Goal: Task Accomplishment & Management: Manage account settings

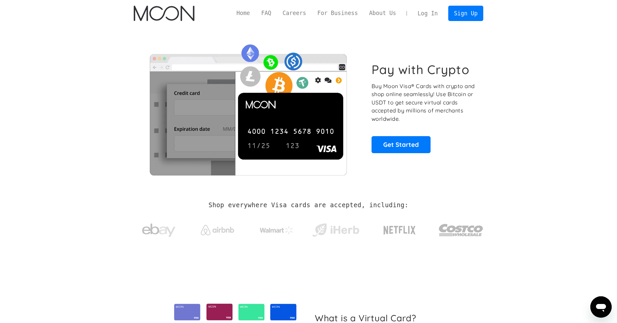
click at [429, 16] on link "Log In" at bounding box center [427, 13] width 31 height 15
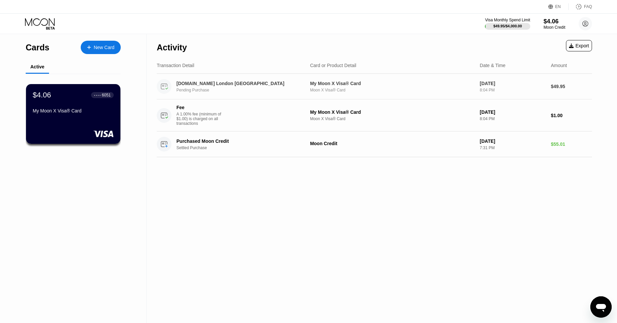
click at [348, 87] on div "My Moon X Visa® Card Moon X Visa® Card" at bounding box center [392, 87] width 165 height 12
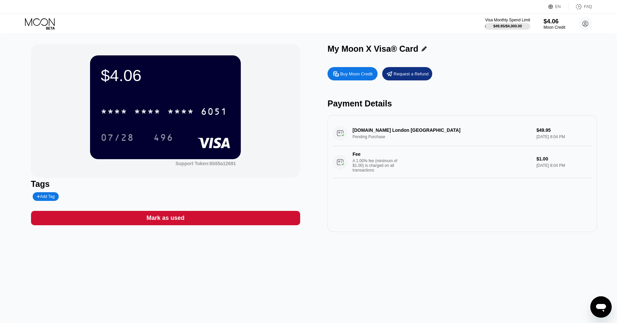
click at [338, 134] on div "CCBill.com London GB Pending Purchase $49.95 Aug 22, 2025 8:04 PM Fee A 1.00% f…" at bounding box center [462, 149] width 259 height 58
click at [419, 125] on div "CCBill.com London GB Pending Purchase $49.95 Aug 22, 2025 8:04 PM Fee A 1.00% f…" at bounding box center [462, 149] width 259 height 58
click at [450, 133] on div "CCBill.com London GB Pending Purchase $49.95 Aug 22, 2025 8:04 PM Fee A 1.00% f…" at bounding box center [462, 149] width 259 height 58
click at [398, 132] on div "CCBill.com London GB Pending Purchase $49.95 Aug 22, 2025 8:04 PM Fee A 1.00% f…" at bounding box center [462, 149] width 259 height 58
click at [366, 128] on div "CCBill.com London GB Pending Purchase $49.95 Aug 22, 2025 8:04 PM Fee A 1.00% f…" at bounding box center [462, 149] width 259 height 58
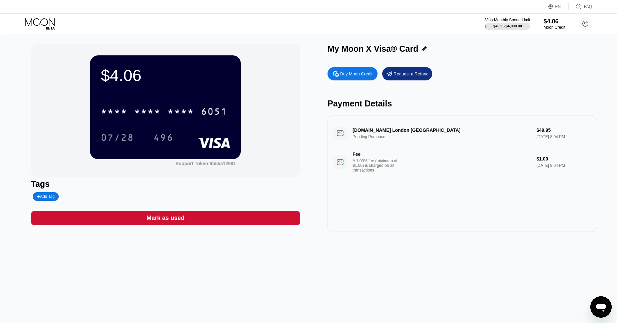
click at [353, 130] on div "CCBill.com London GB Pending Purchase $49.95 Aug 22, 2025 8:04 PM Fee A 1.00% f…" at bounding box center [462, 149] width 259 height 58
click at [406, 129] on div "CCBill.com London GB Pending Purchase $49.95 Aug 22, 2025 8:04 PM Fee A 1.00% f…" at bounding box center [462, 149] width 259 height 58
